Goal: Book appointment/travel/reservation

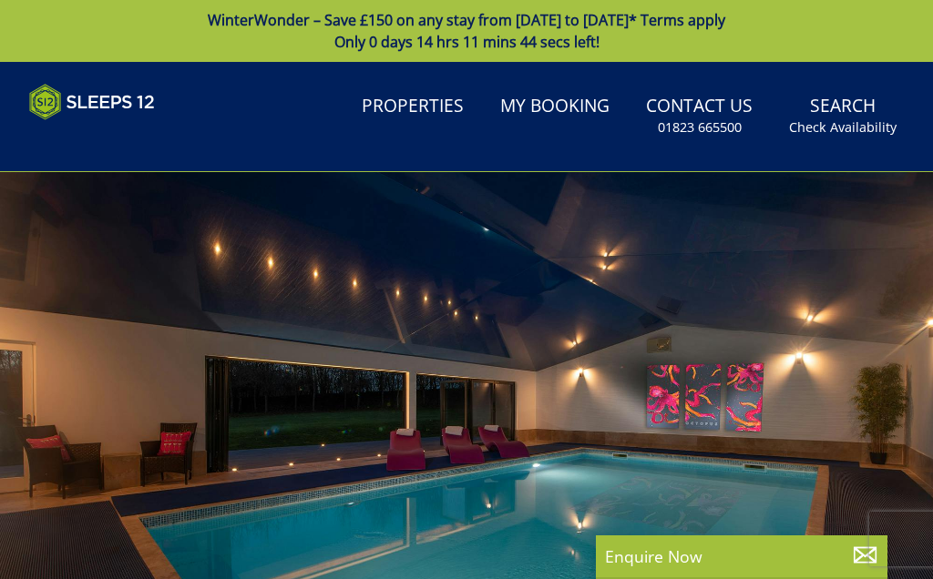
select select
click at [834, 102] on link "Search Check Availability" at bounding box center [843, 116] width 122 height 59
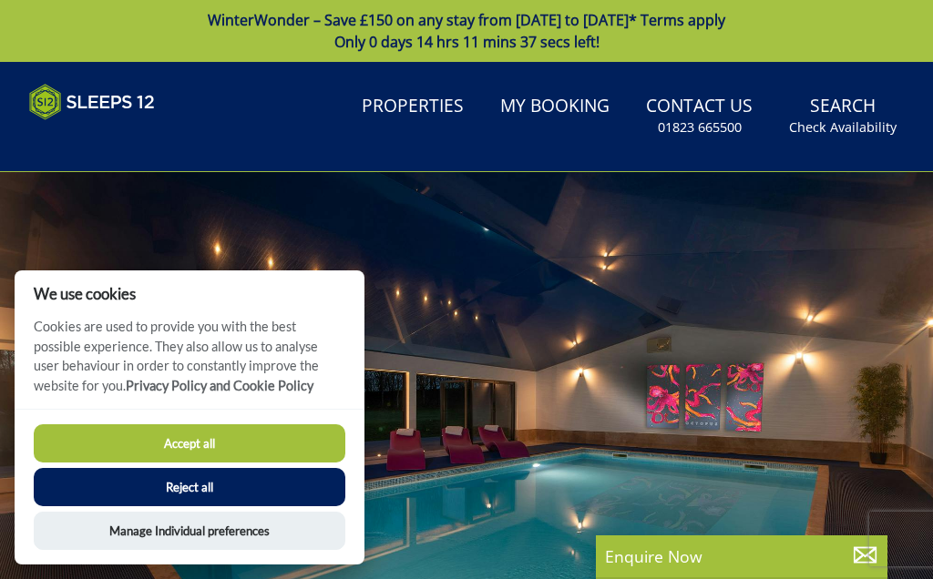
click at [162, 497] on button "Reject all" at bounding box center [190, 487] width 312 height 38
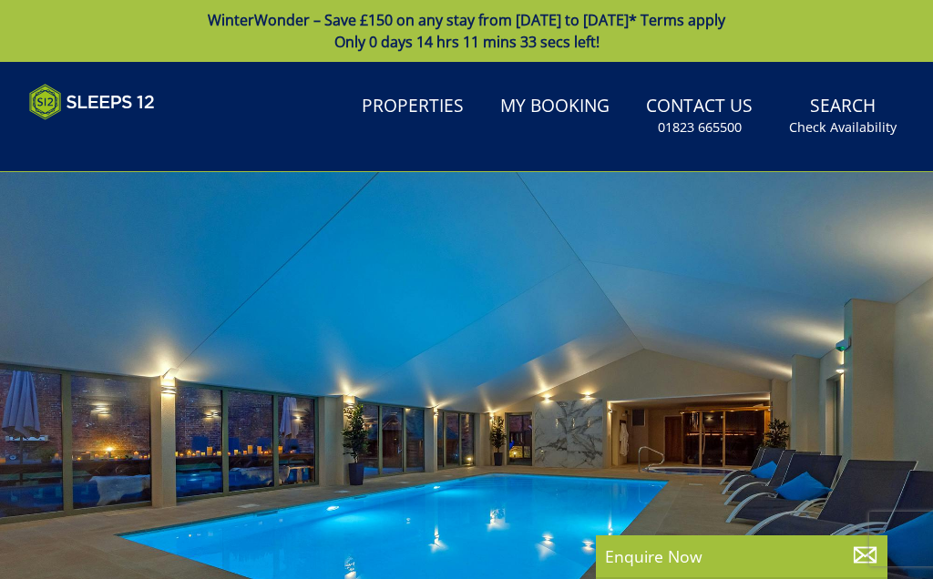
select select
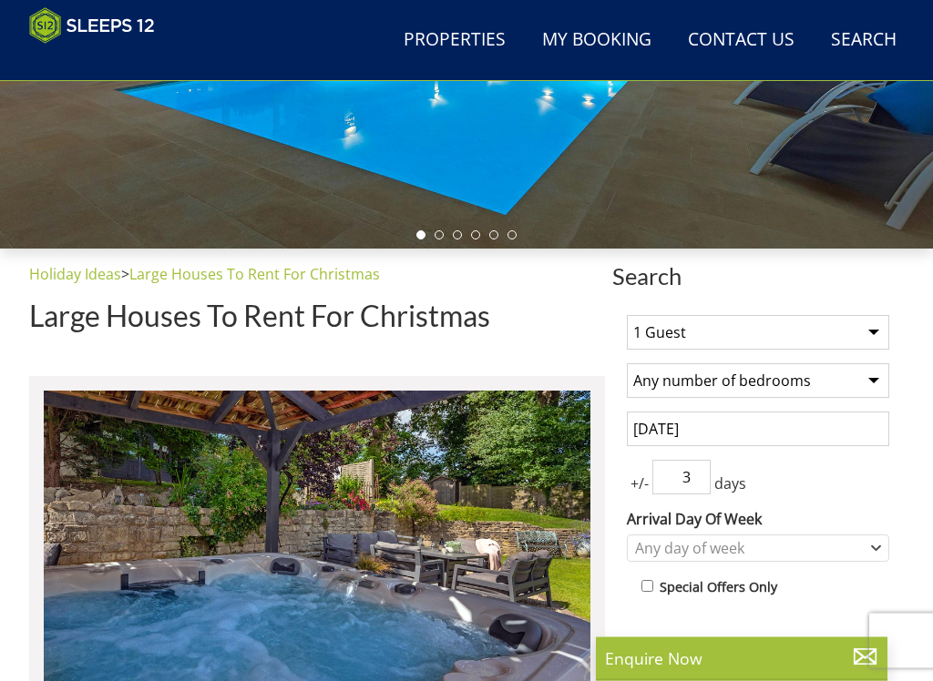
scroll to position [420, 0]
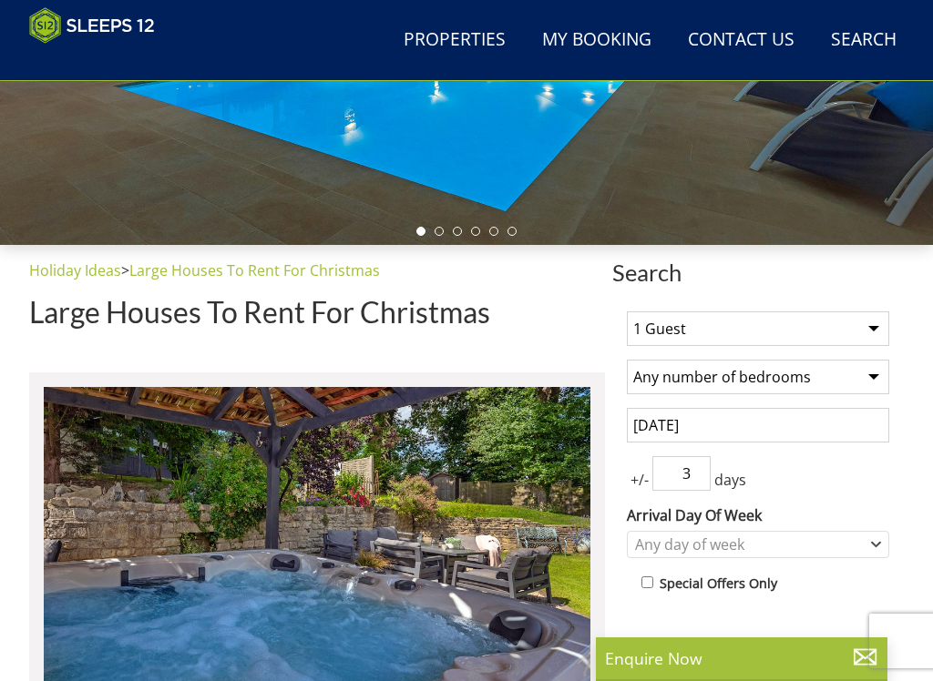
click at [864, 322] on select "1 Guest 2 Guests 3 Guests 4 Guests 5 Guests 6 Guests 7 Guests 8 Guests 9 Guests…" at bounding box center [758, 329] width 262 height 35
select select "10"
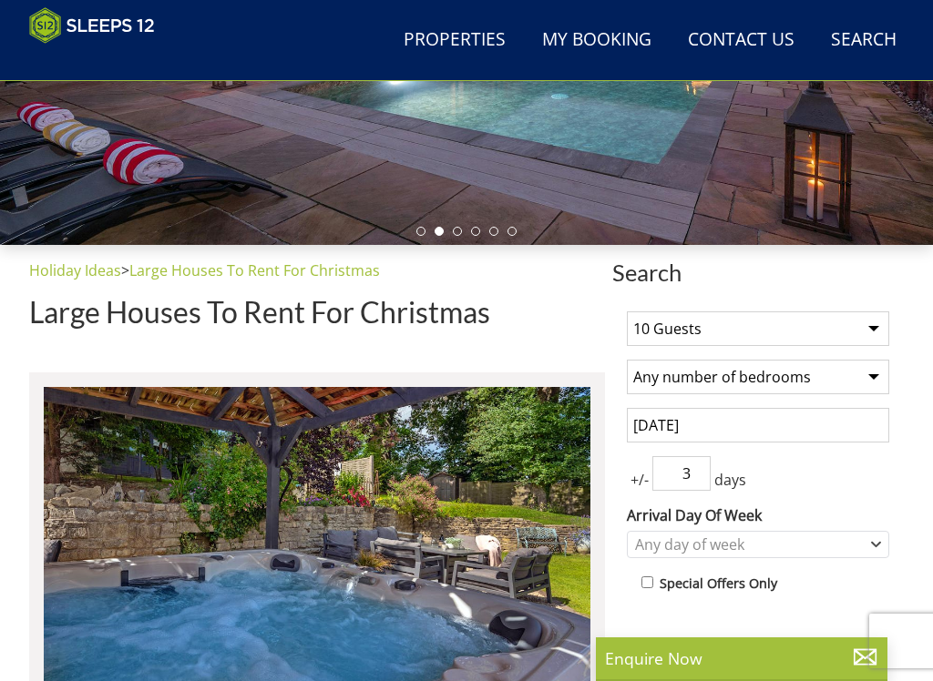
click at [874, 378] on select "Any number of bedrooms 4 Bedrooms 5 Bedrooms 6 Bedrooms 7 Bedrooms 8 Bedrooms 9…" at bounding box center [758, 377] width 262 height 35
select select "6"
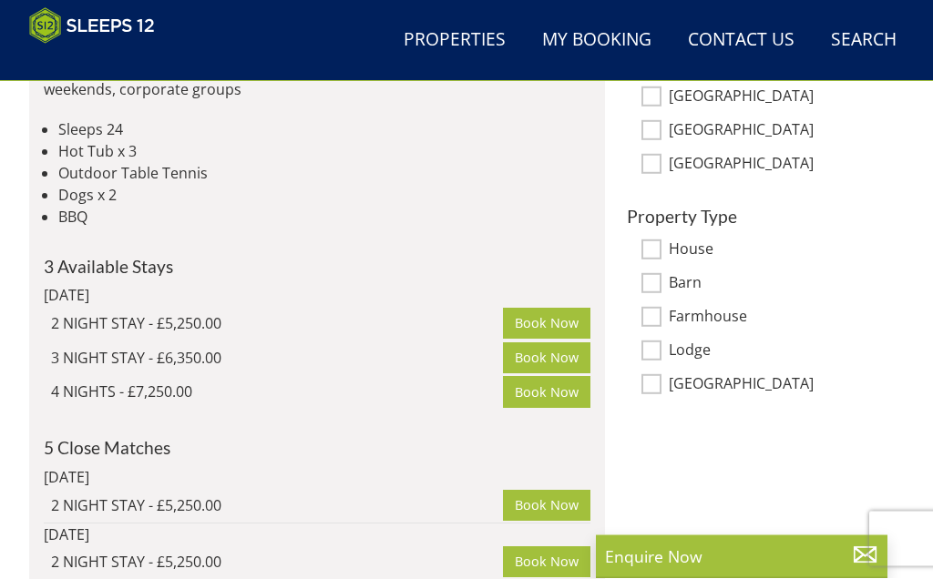
scroll to position [1144, 0]
